Goal: Information Seeking & Learning: Learn about a topic

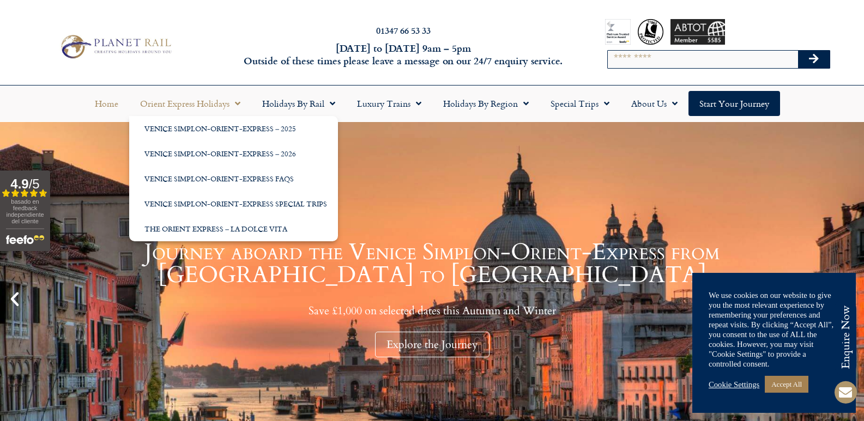
click at [203, 282] on div "Journey aboard the Venice Simplon-Orient-Express from Paris to Venice Save £1,0…" at bounding box center [431, 299] width 809 height 117
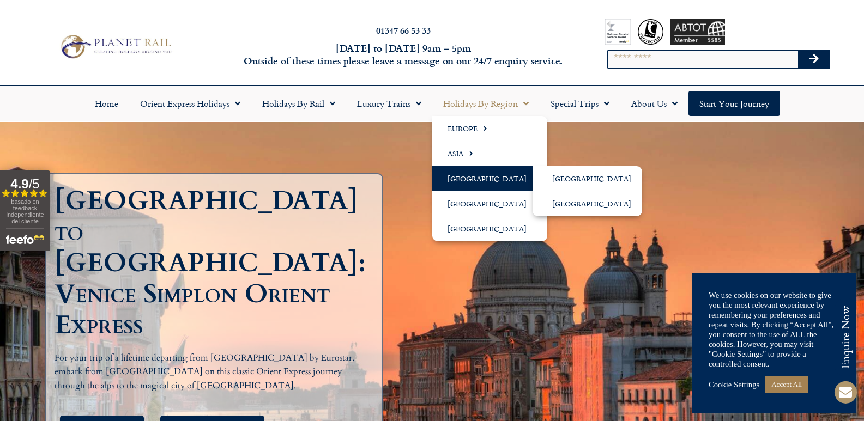
click at [526, 174] on span "Menu" at bounding box center [531, 178] width 10 height 18
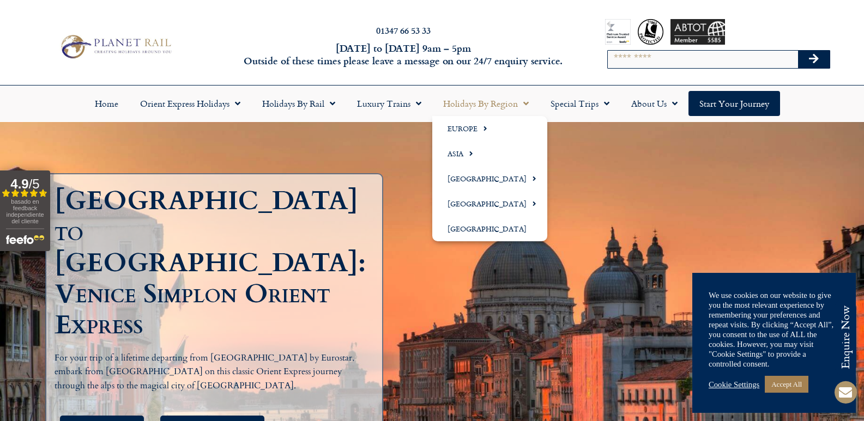
click at [523, 104] on span "Menu" at bounding box center [523, 104] width 11 height 20
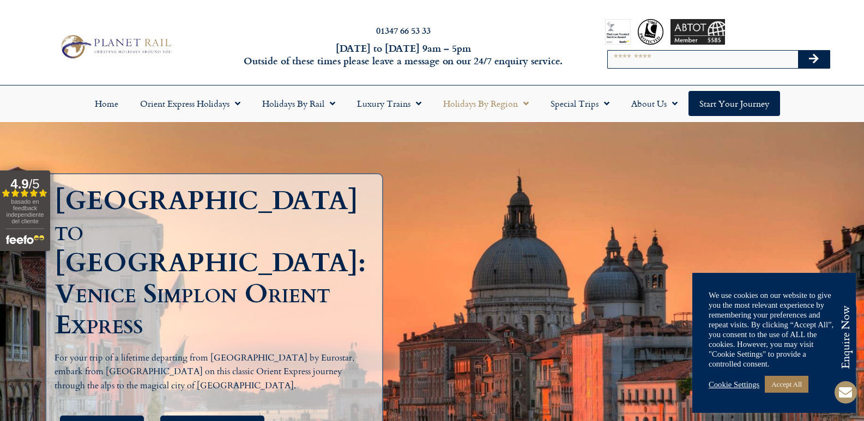
click at [524, 103] on span "Menu" at bounding box center [523, 104] width 11 height 20
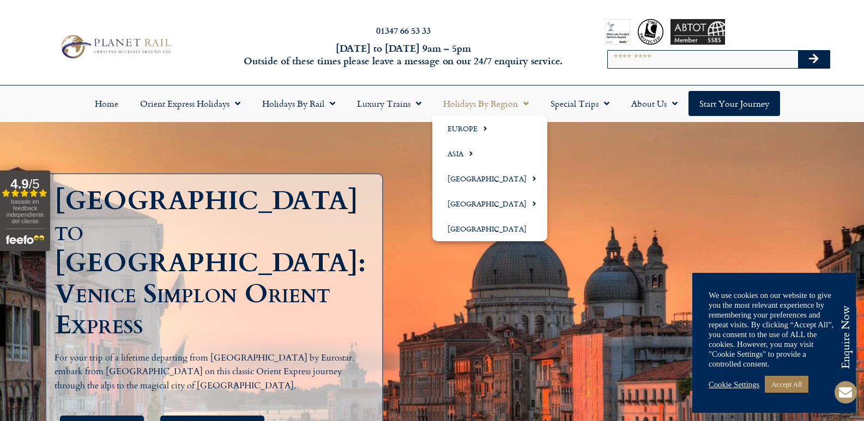
click at [521, 103] on span "Menu" at bounding box center [523, 104] width 11 height 20
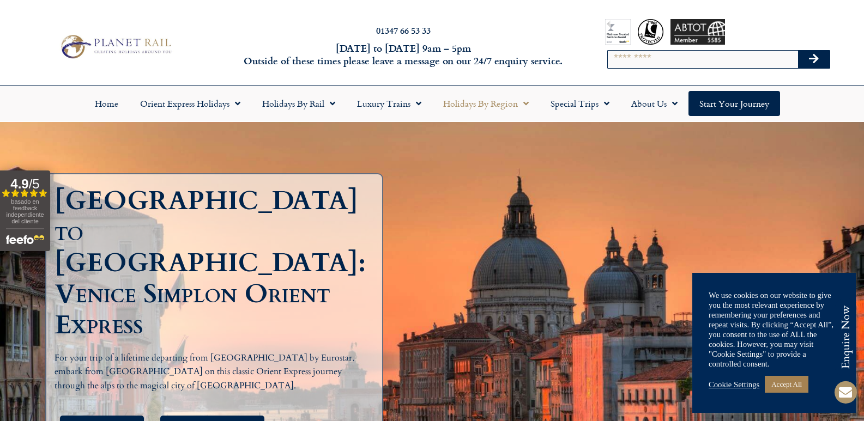
click at [502, 102] on link "Holidays by Region" at bounding box center [485, 103] width 107 height 25
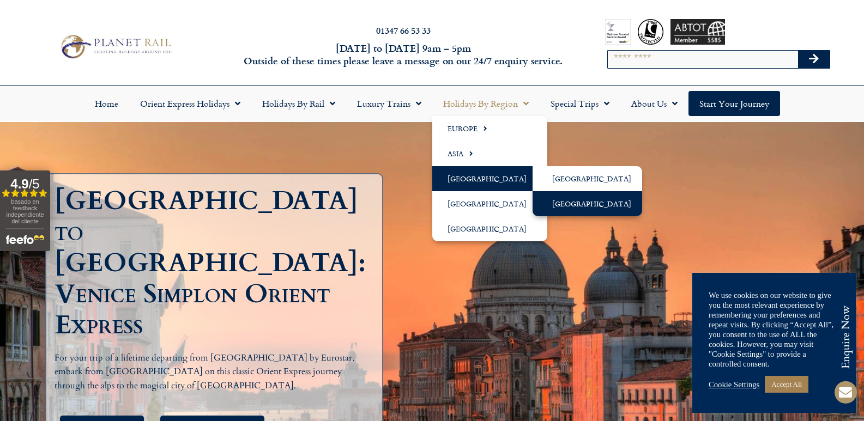
click at [564, 201] on link "[GEOGRAPHIC_DATA]" at bounding box center [587, 203] width 110 height 25
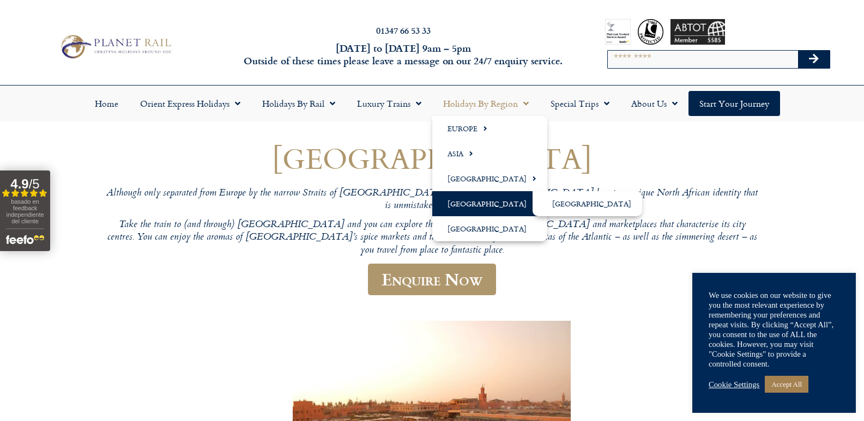
click at [492, 204] on link "[GEOGRAPHIC_DATA]" at bounding box center [489, 203] width 115 height 25
click at [554, 200] on link "[GEOGRAPHIC_DATA]" at bounding box center [587, 203] width 110 height 25
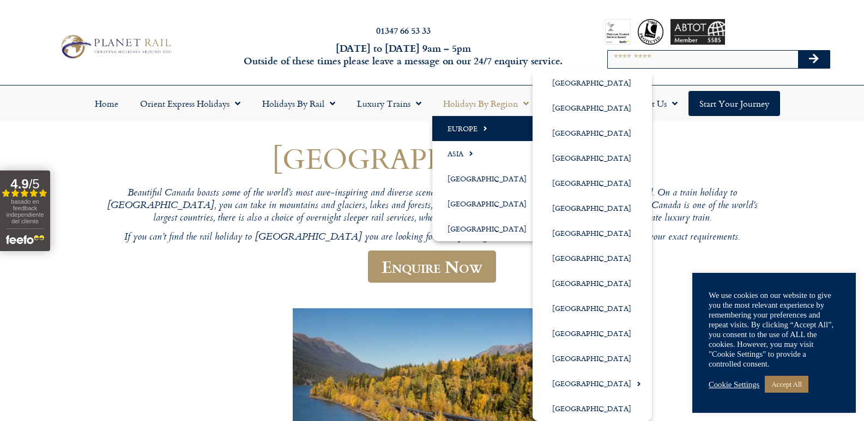
click at [482, 131] on span "Menu" at bounding box center [482, 128] width 10 height 18
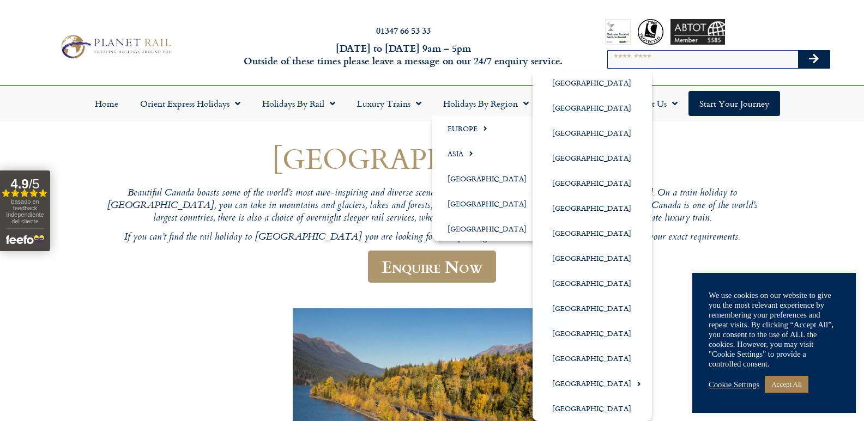
click at [321, 149] on h1 "[GEOGRAPHIC_DATA]" at bounding box center [432, 158] width 654 height 32
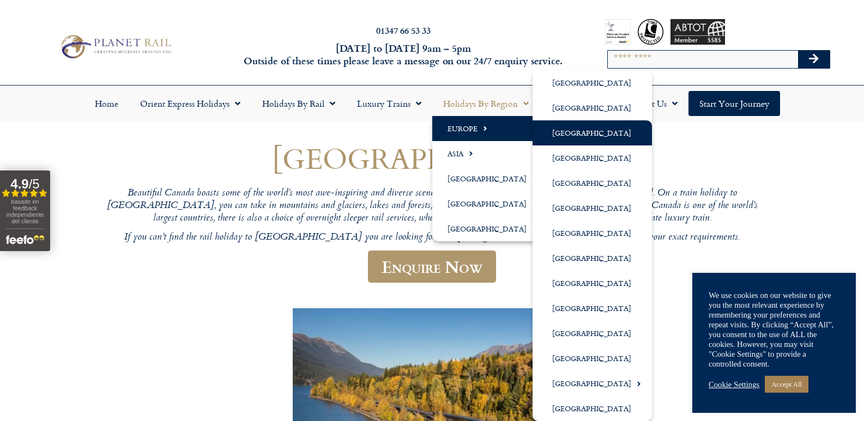
click at [563, 133] on link "[GEOGRAPHIC_DATA]" at bounding box center [591, 132] width 119 height 25
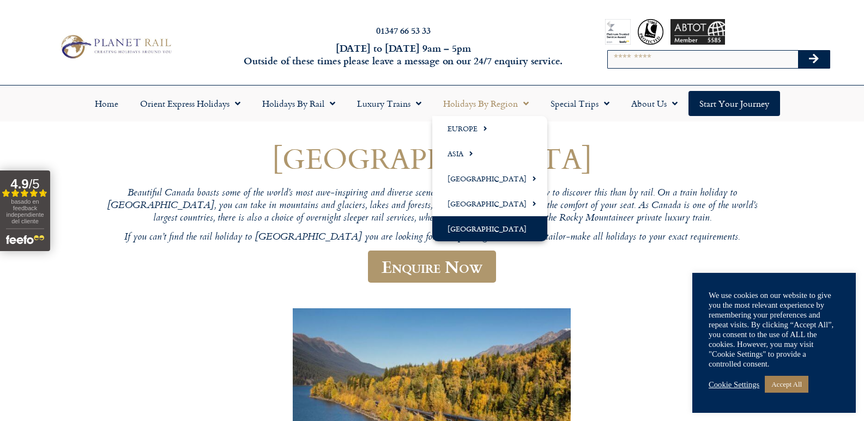
click at [500, 225] on link "[GEOGRAPHIC_DATA]" at bounding box center [489, 228] width 115 height 25
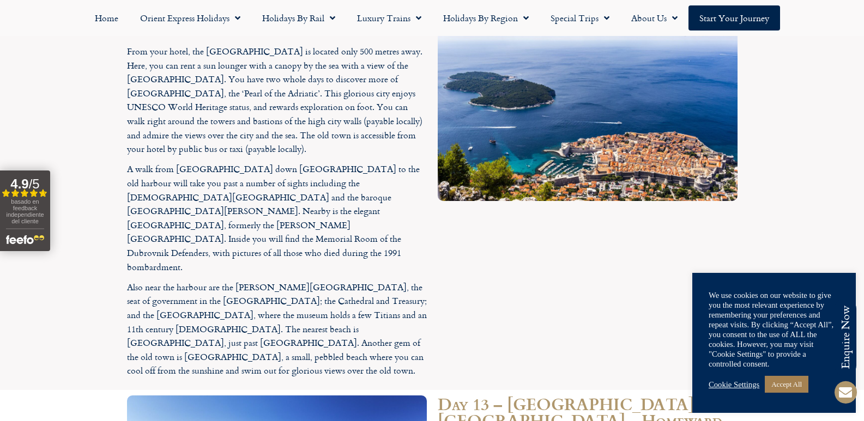
scroll to position [3289, 0]
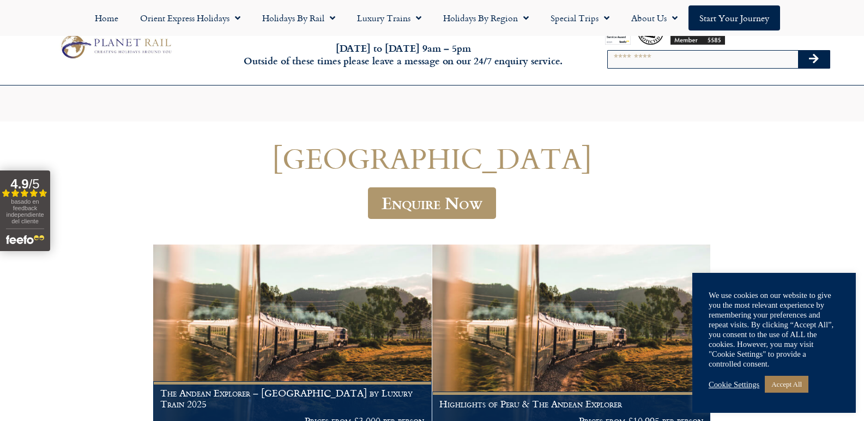
scroll to position [218, 0]
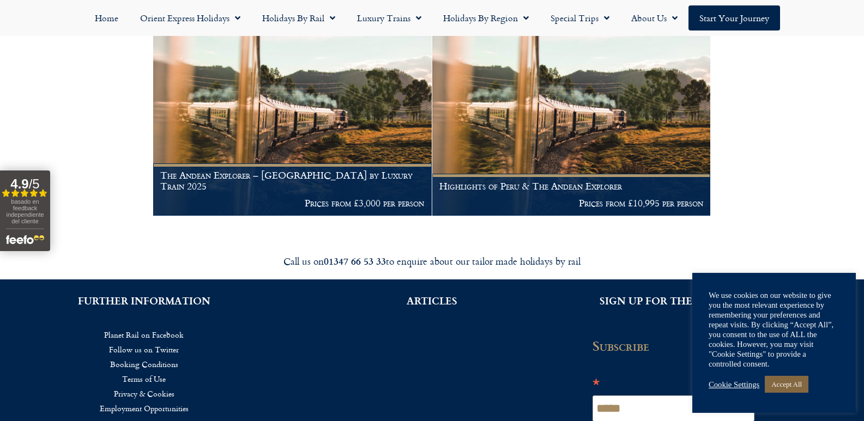
click at [778, 383] on link "Accept All" at bounding box center [787, 384] width 44 height 17
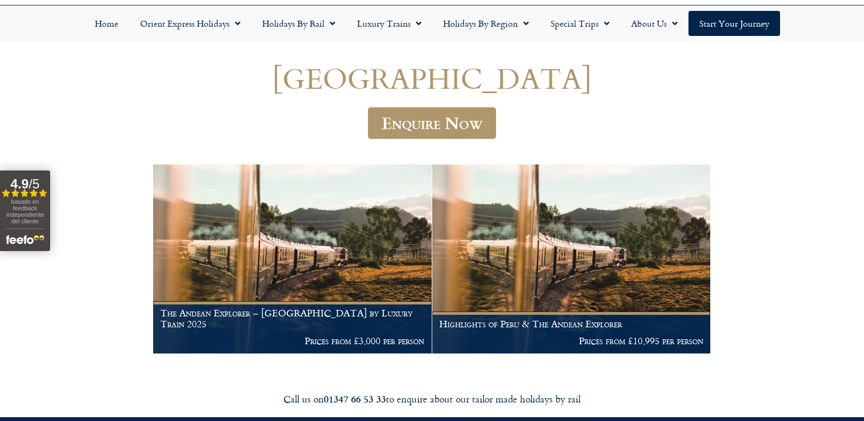
scroll to position [0, 0]
